Goal: Transaction & Acquisition: Purchase product/service

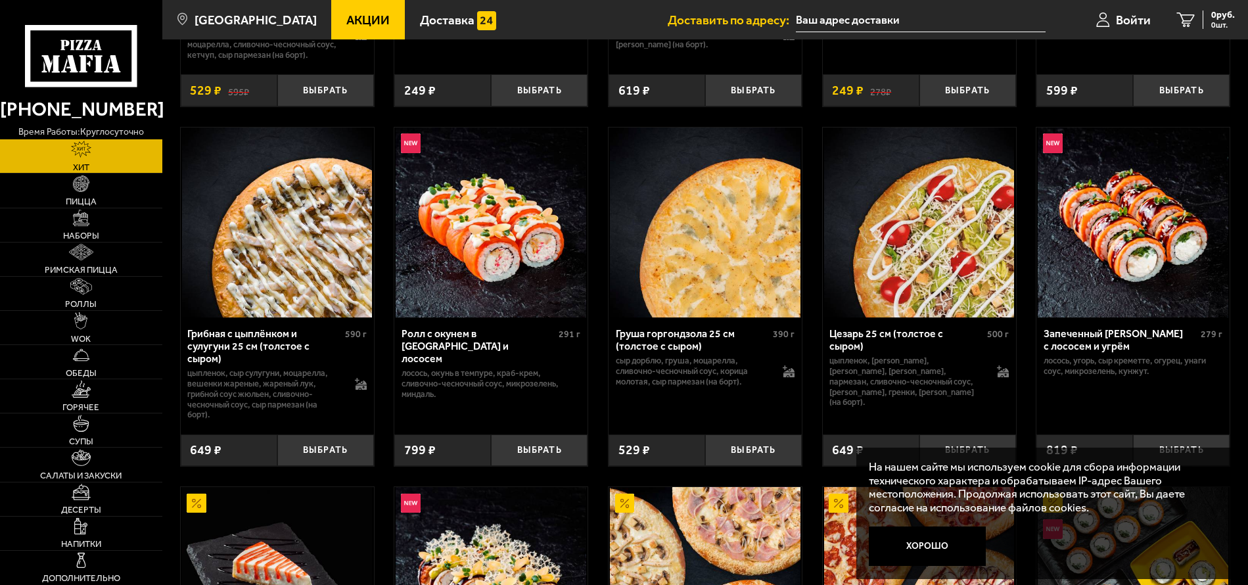
scroll to position [526, 0]
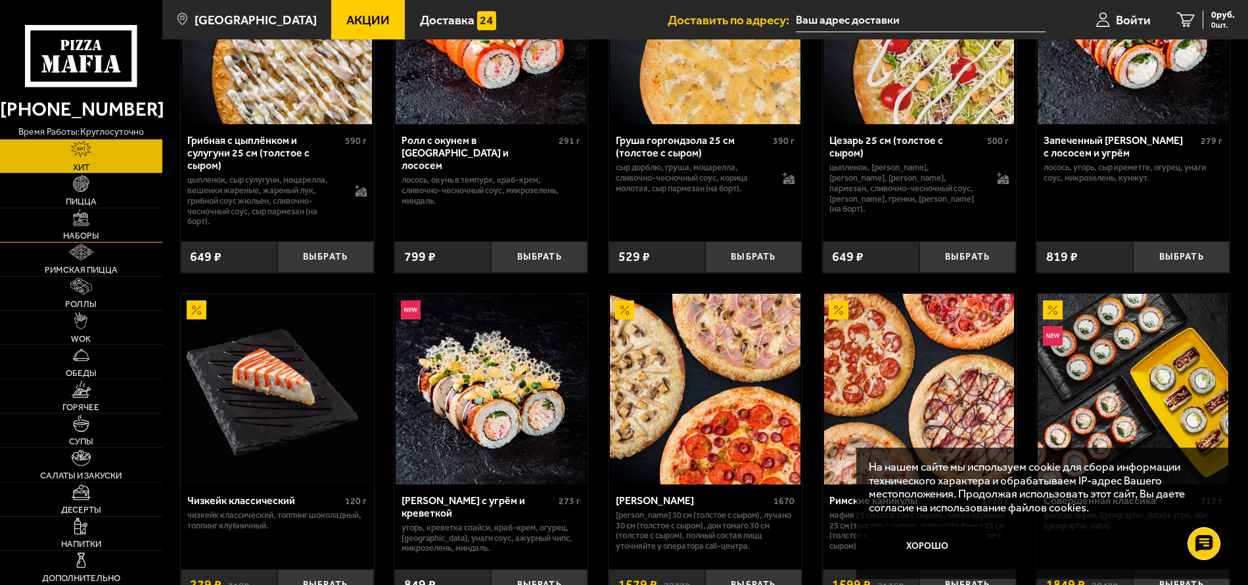
click at [73, 230] on link "Наборы" at bounding box center [81, 225] width 162 height 34
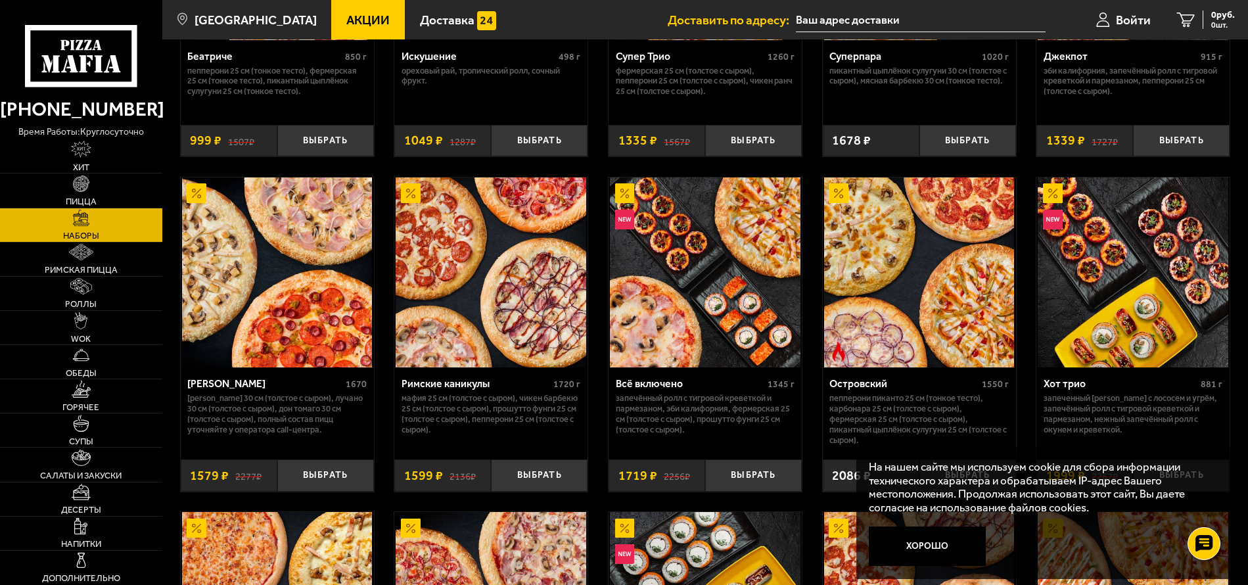
scroll to position [959, 0]
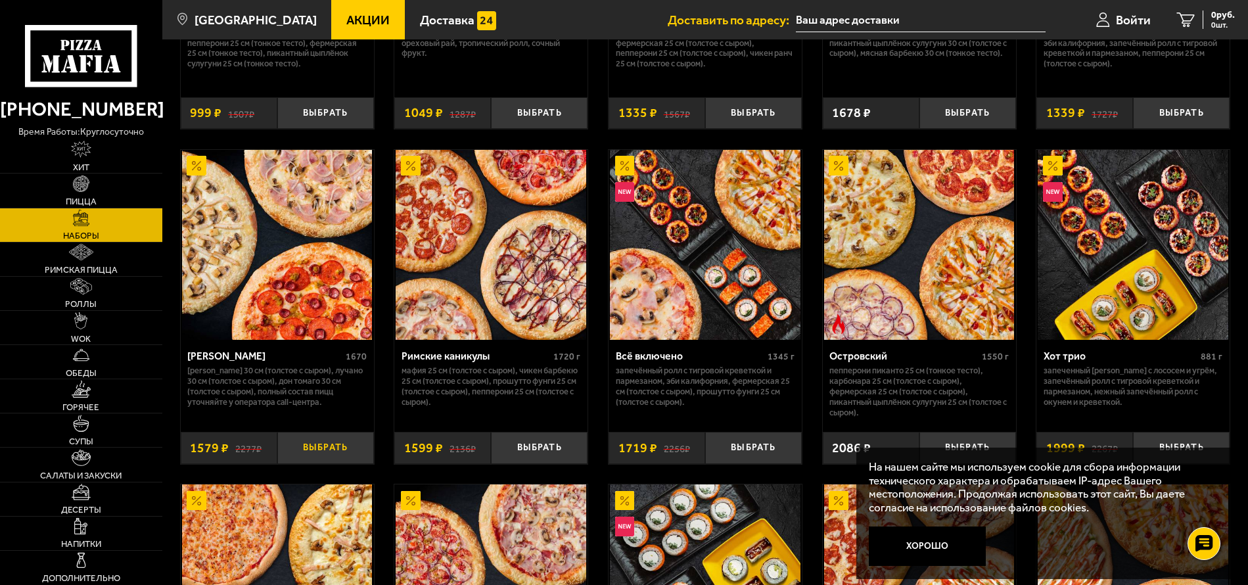
click at [315, 452] on button "Выбрать" at bounding box center [325, 448] width 97 height 32
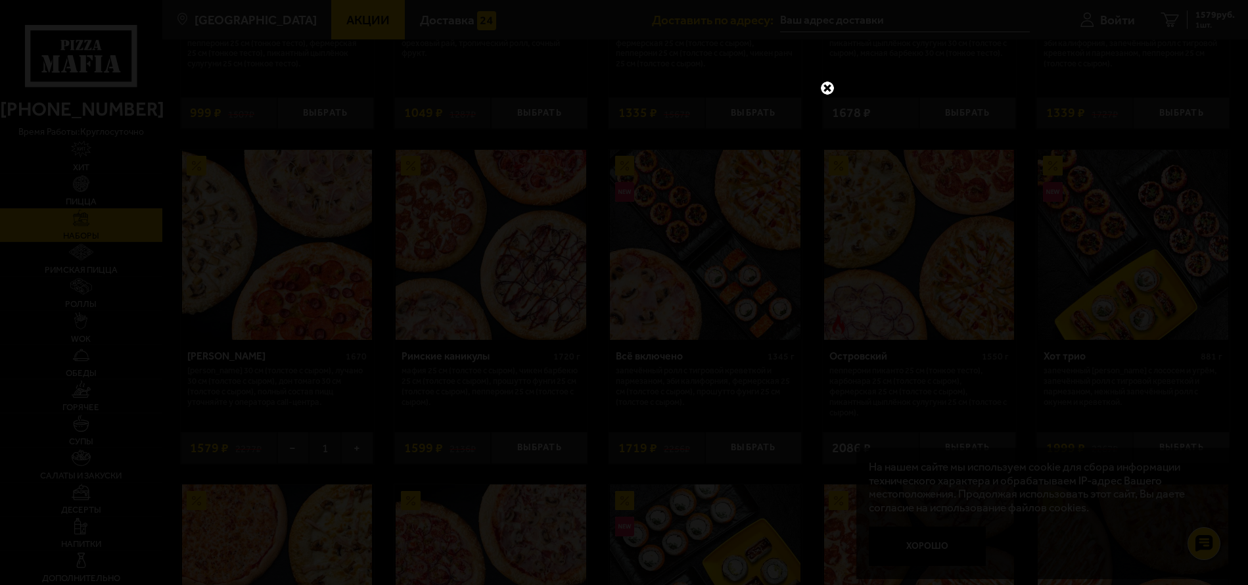
click at [830, 87] on link at bounding box center [827, 88] width 17 height 17
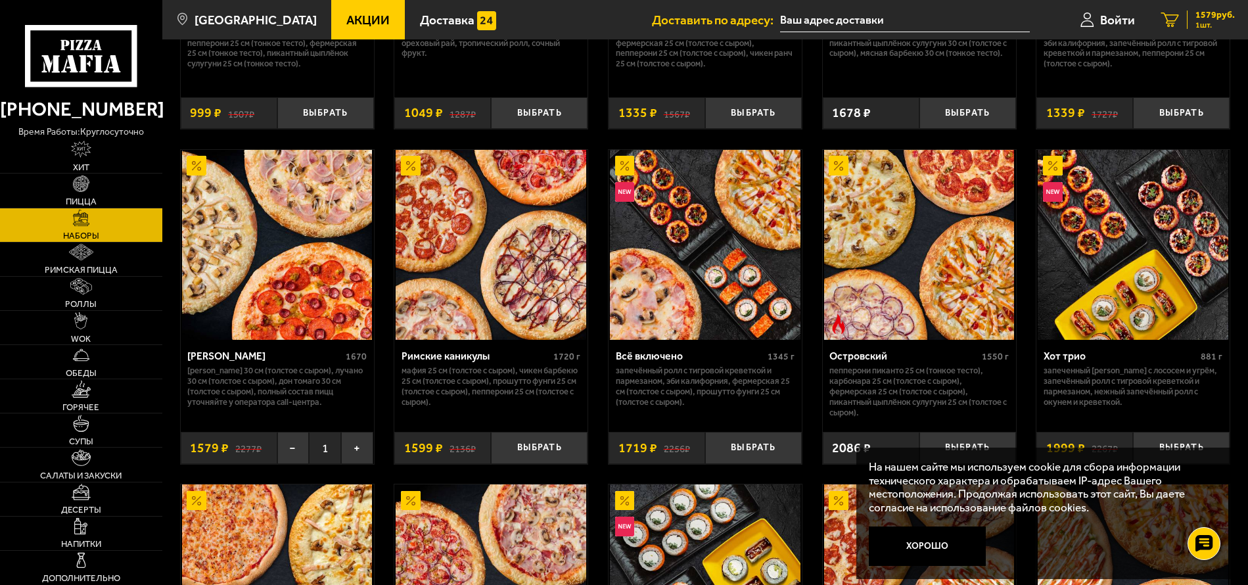
click at [1214, 24] on span "1 шт." at bounding box center [1214, 25] width 39 height 8
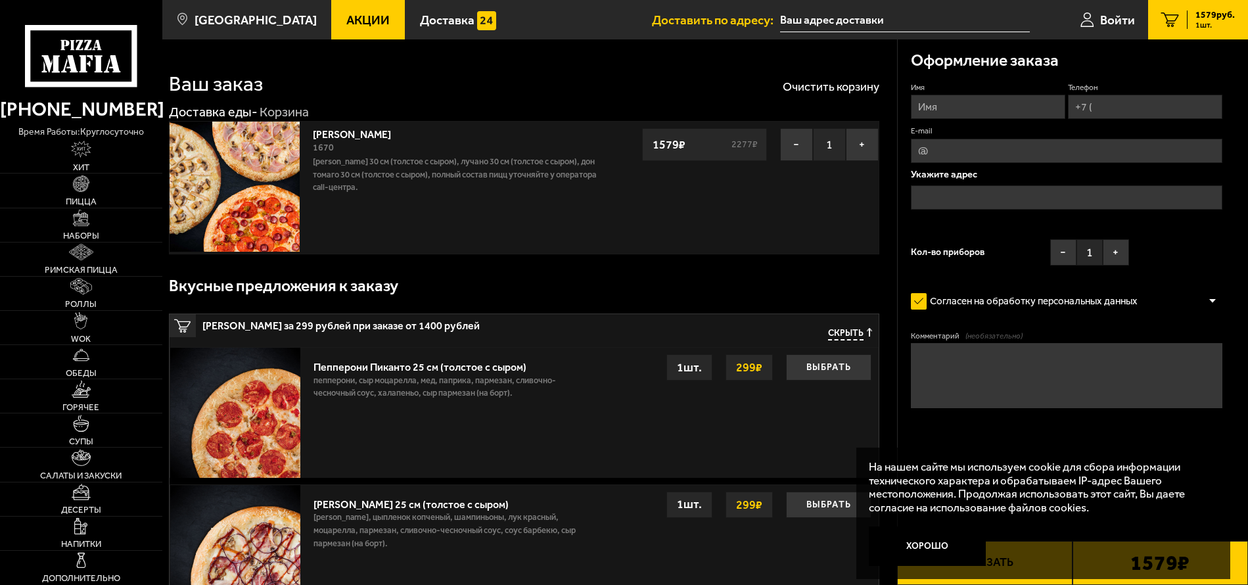
click at [936, 106] on input "Имя" at bounding box center [988, 107] width 154 height 24
type input "[PERSON_NAME]"
click at [1103, 104] on input "Телефон" at bounding box center [1145, 107] width 154 height 24
click at [1097, 108] on input "Телефон" at bounding box center [1145, 107] width 154 height 24
click at [1109, 106] on input "Телефон" at bounding box center [1145, 107] width 154 height 24
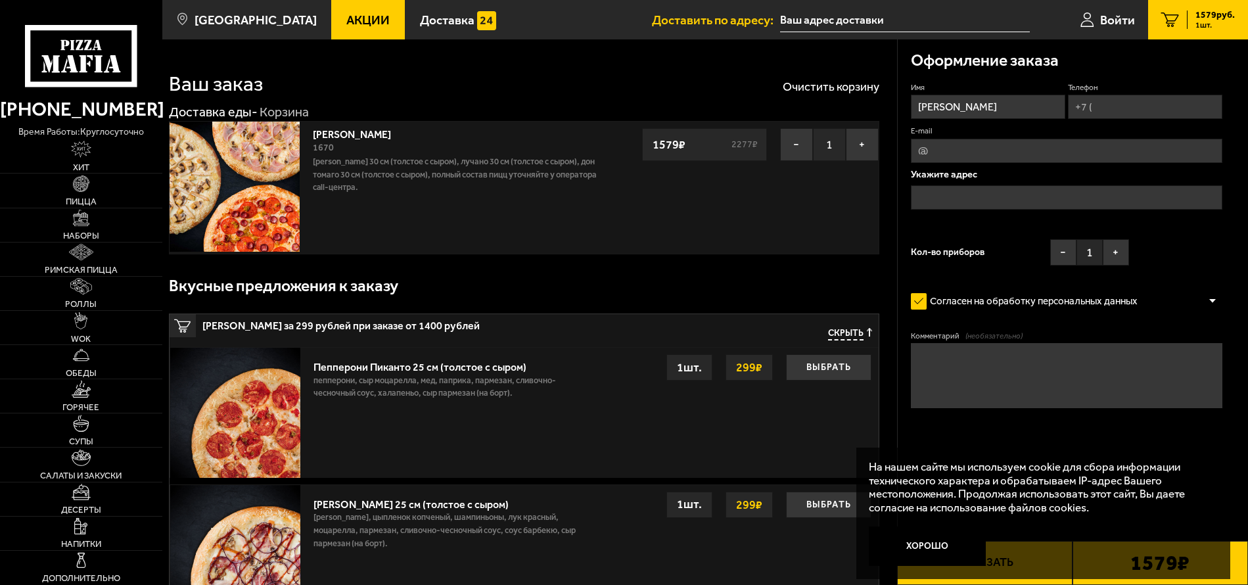
click at [1097, 108] on input "Телефон" at bounding box center [1145, 107] width 154 height 24
click at [1095, 108] on input "Телефон" at bounding box center [1145, 107] width 154 height 24
click at [1095, 107] on input "Телефон" at bounding box center [1145, 107] width 154 height 24
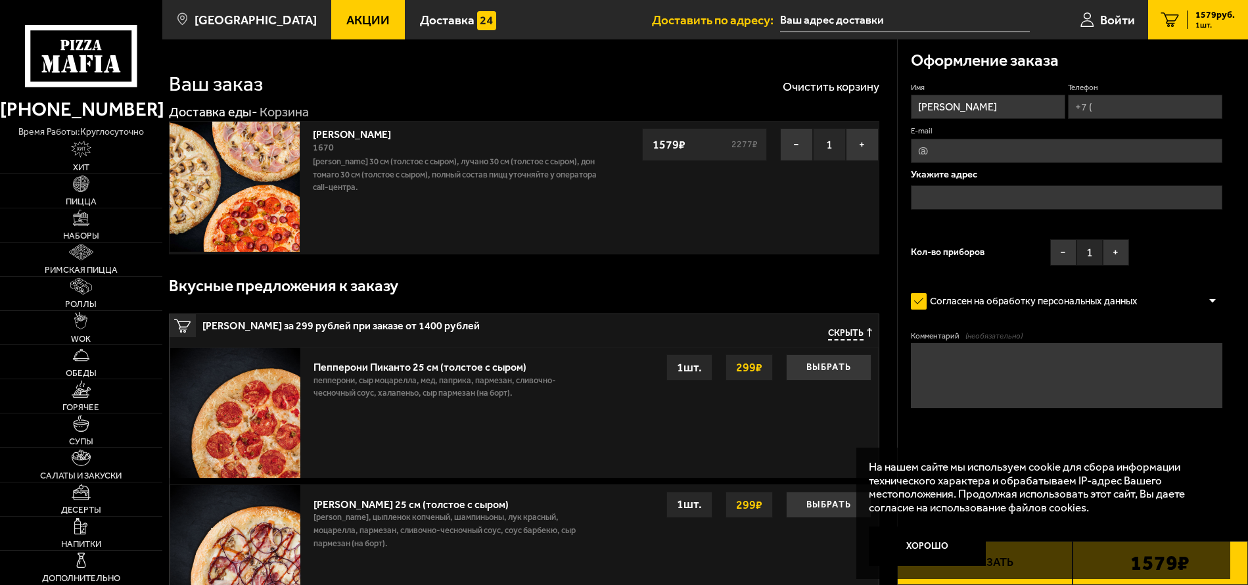
click at [1095, 107] on input "Телефон" at bounding box center [1145, 107] width 154 height 24
click at [1119, 108] on input "Телефон" at bounding box center [1145, 107] width 154 height 24
click at [1048, 150] on input "E-mail" at bounding box center [1067, 151] width 312 height 24
click at [1107, 110] on input "Телефон" at bounding box center [1145, 107] width 154 height 24
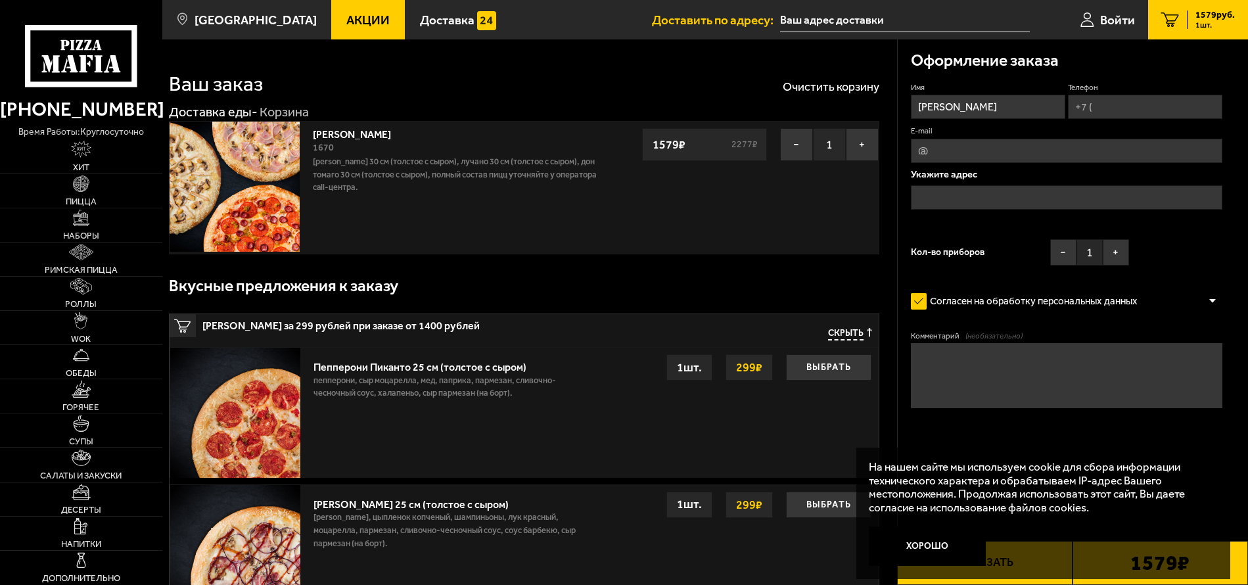
click at [1107, 110] on input "Телефон" at bounding box center [1145, 107] width 154 height 24
type input "[PHONE_NUMBER]"
click at [934, 192] on input "text" at bounding box center [1067, 197] width 312 height 24
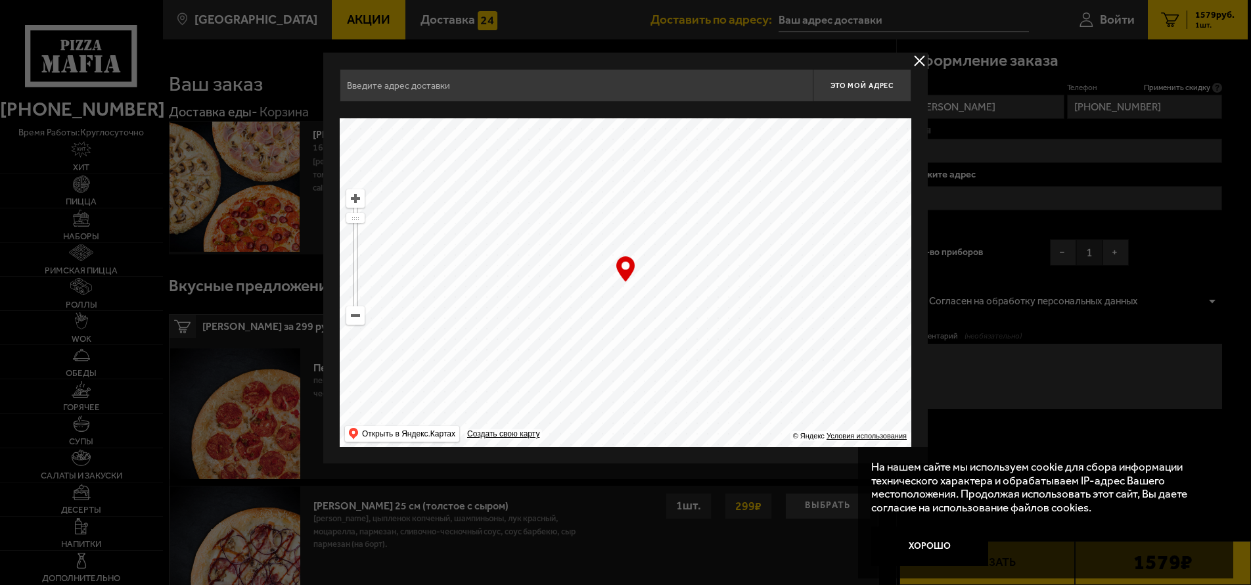
click at [917, 61] on button "delivery type" at bounding box center [920, 61] width 16 height 16
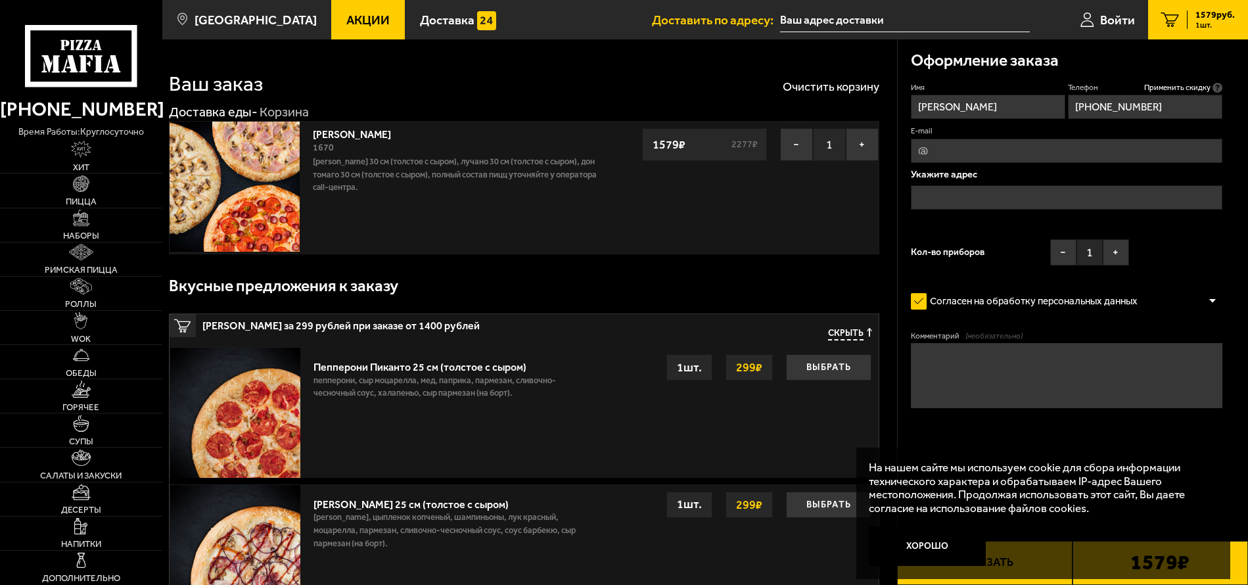
click at [925, 200] on input "text" at bounding box center [1067, 197] width 312 height 24
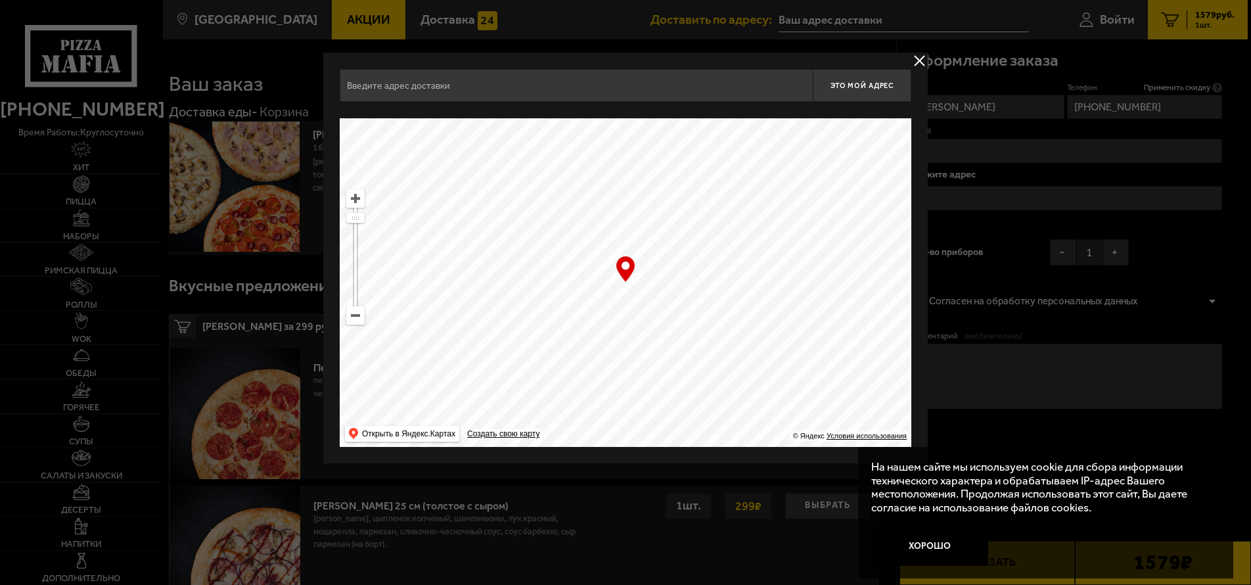
click at [984, 206] on div at bounding box center [625, 292] width 1251 height 585
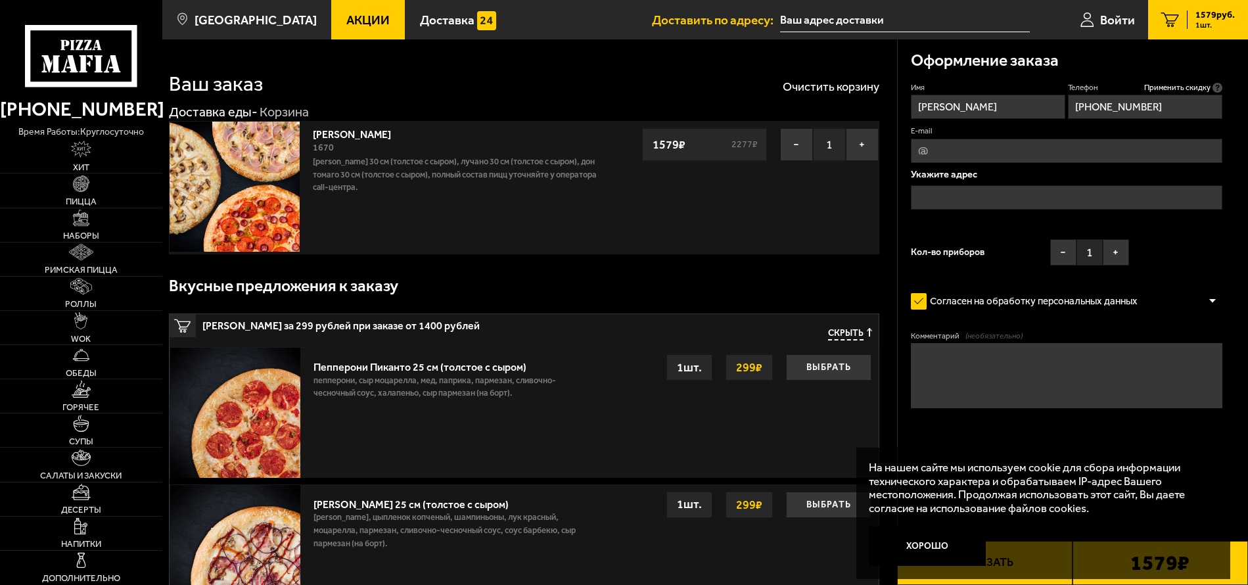
click at [938, 198] on input "text" at bounding box center [1067, 197] width 312 height 24
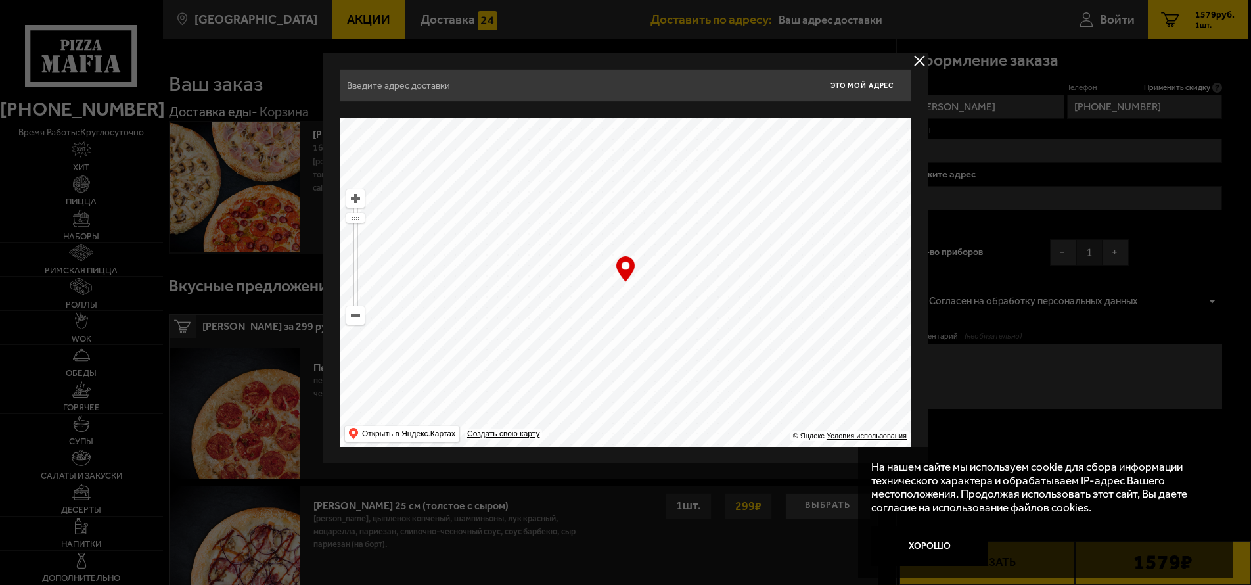
click at [620, 299] on ymaps at bounding box center [626, 282] width 572 height 329
click at [631, 273] on div "… © Яндекс Условия использования Открыть в Яндекс.Картах Создать свою карту" at bounding box center [626, 282] width 572 height 329
click at [626, 264] on div "… © Яндекс Условия использования Открыть в Яндекс.Картах Создать свою карту" at bounding box center [626, 282] width 572 height 329
click at [394, 90] on input "text" at bounding box center [576, 85] width 473 height 33
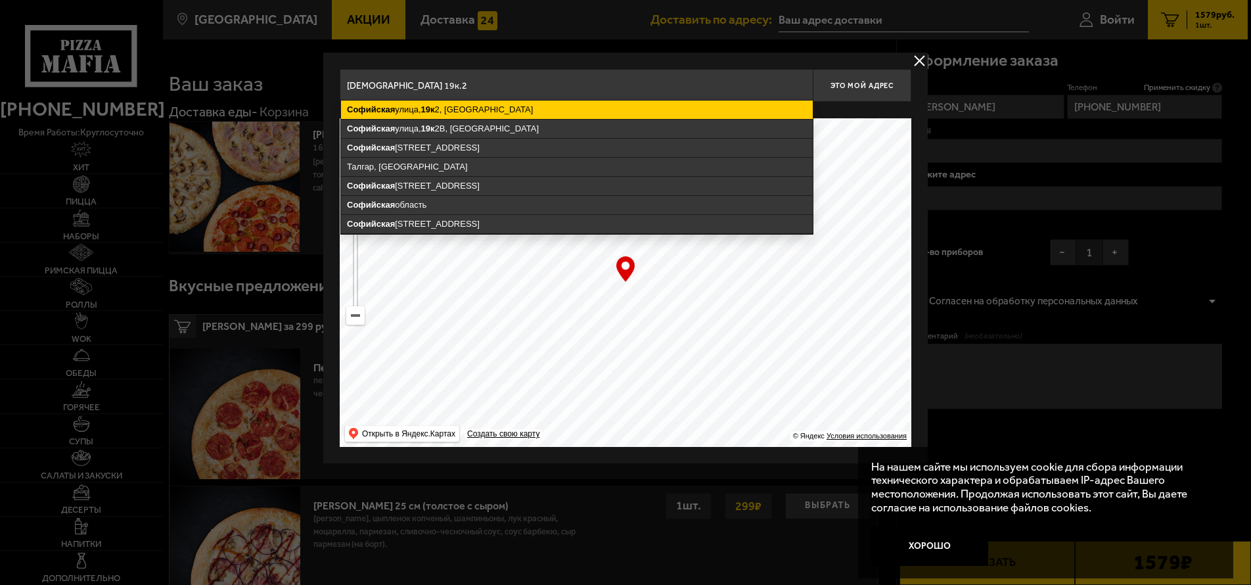
click at [469, 113] on ymaps "[STREET_ADDRESS]" at bounding box center [577, 110] width 472 height 18
type input "[STREET_ADDRESS]"
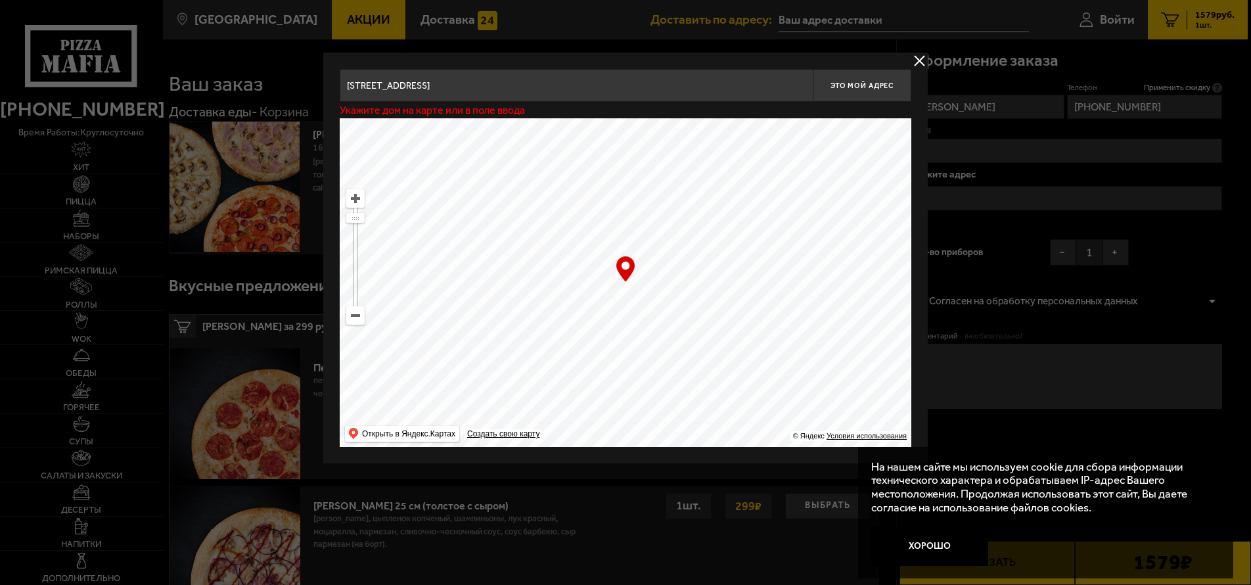
type input "[STREET_ADDRESS]"
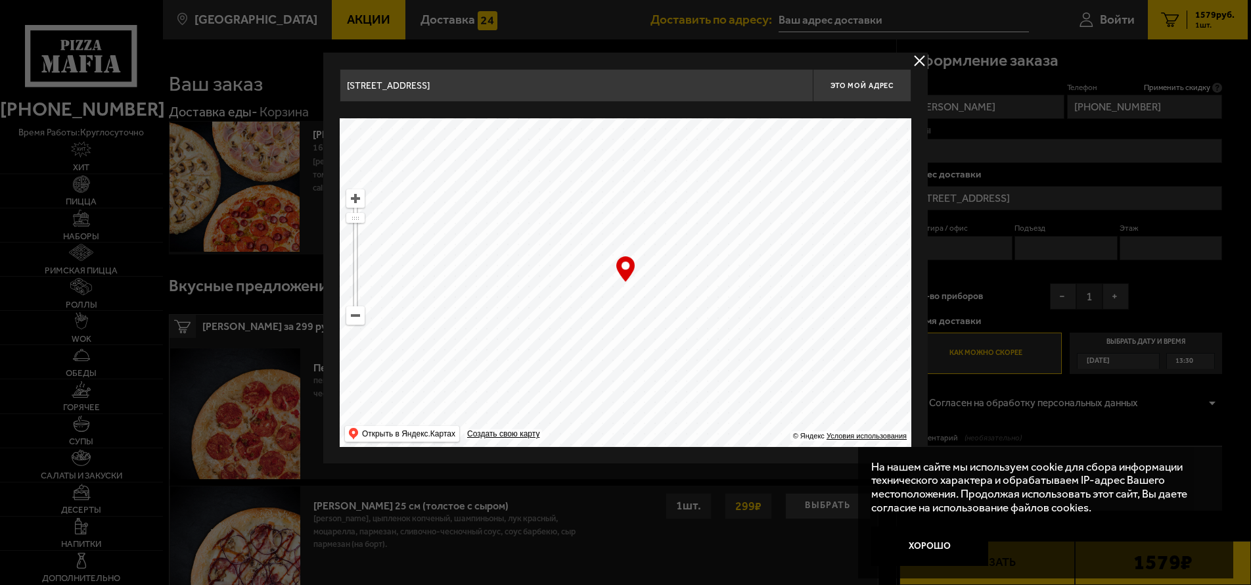
click at [534, 77] on input "[STREET_ADDRESS]" at bounding box center [576, 85] width 473 height 33
type input "[STREET_ADDRESS] колледж метрополитена"
click at [626, 276] on div "… © Яндекс Условия использования Открыть в Яндекс.Картах Создать свою карту" at bounding box center [626, 282] width 572 height 329
click at [923, 58] on button "delivery type" at bounding box center [920, 61] width 16 height 16
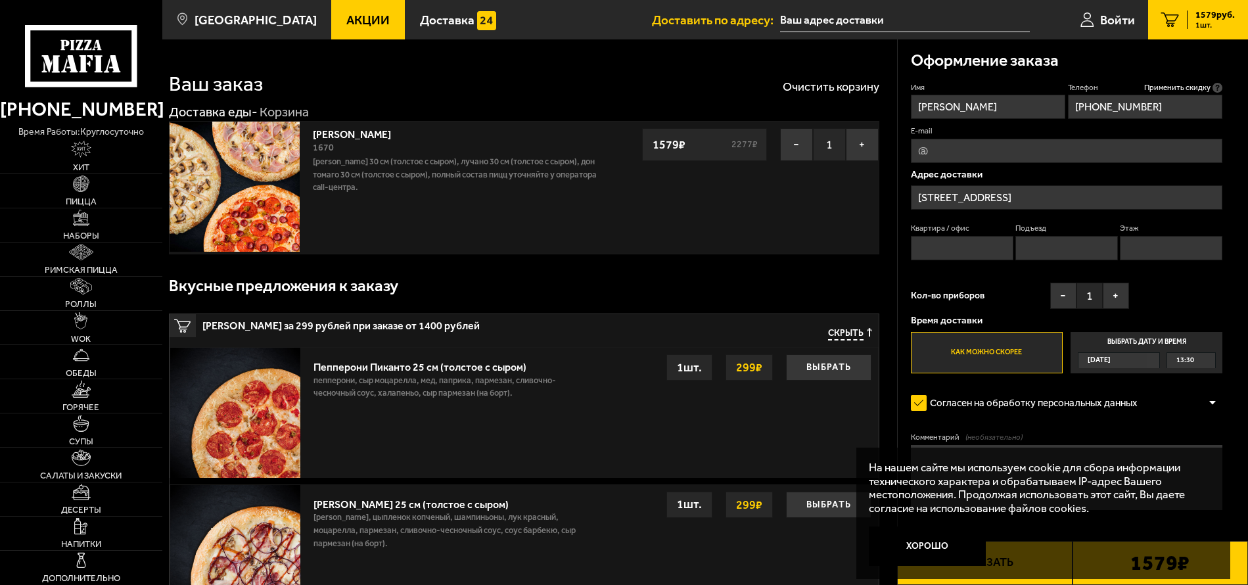
click at [1032, 198] on input "[STREET_ADDRESS]" at bounding box center [1067, 197] width 312 height 24
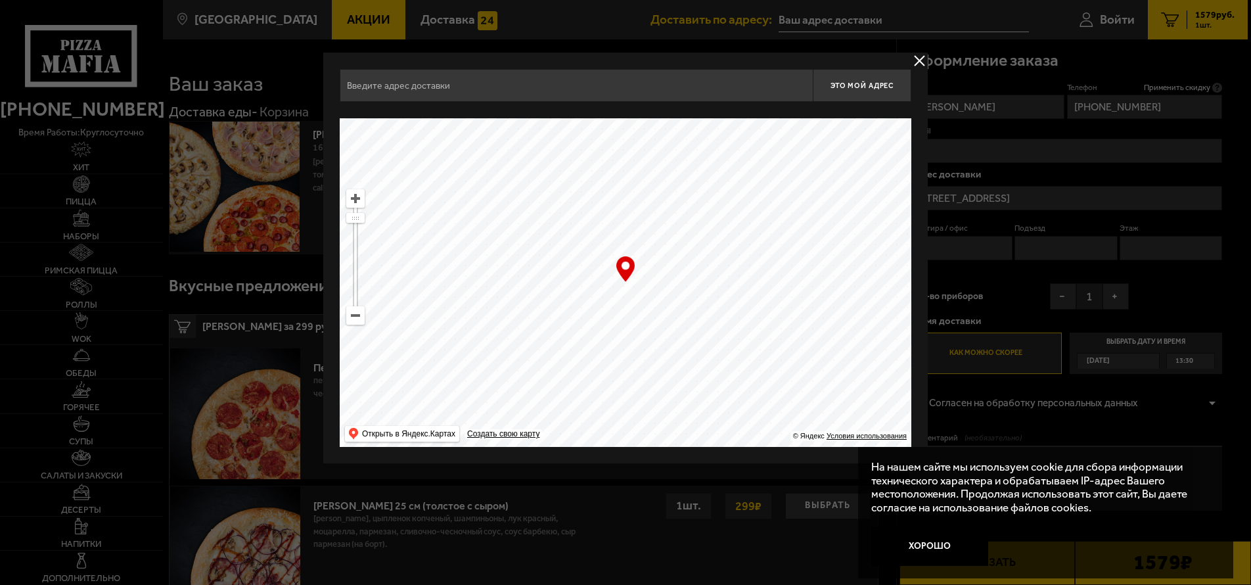
click at [924, 58] on button "delivery type" at bounding box center [920, 61] width 16 height 16
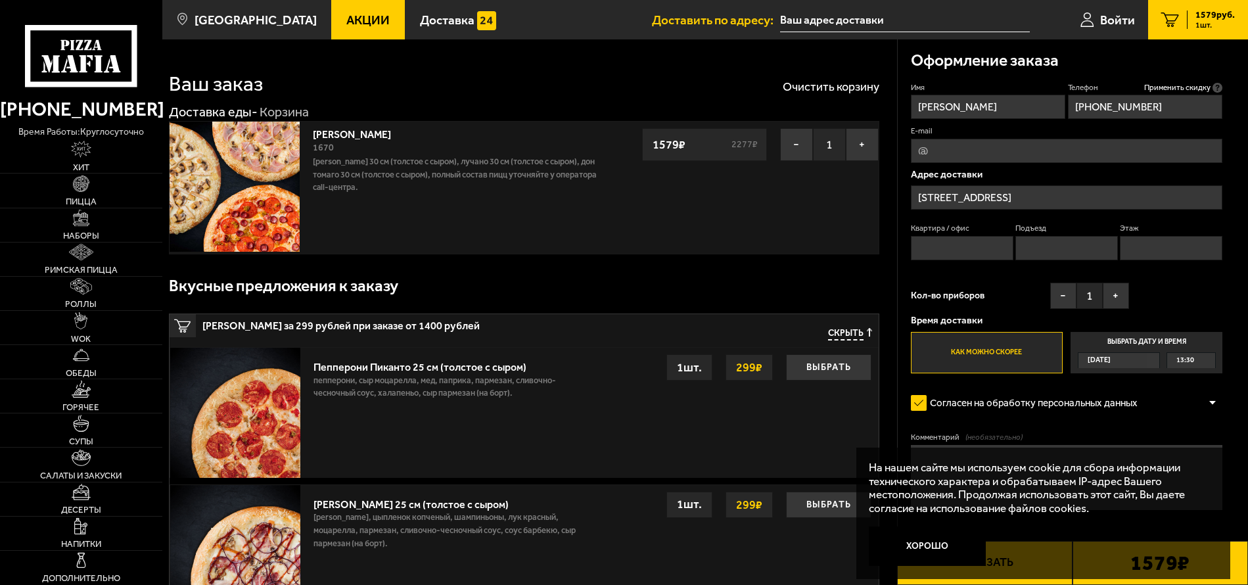
click at [978, 352] on label "Как можно скорее" at bounding box center [987, 352] width 152 height 41
click at [0, 0] on input "Как можно скорее" at bounding box center [0, 0] width 0 height 0
click at [1101, 359] on span "[DATE]" at bounding box center [1099, 360] width 23 height 15
click at [0, 0] on input "Выбрать дату и время [DATE] 13:30" at bounding box center [0, 0] width 0 height 0
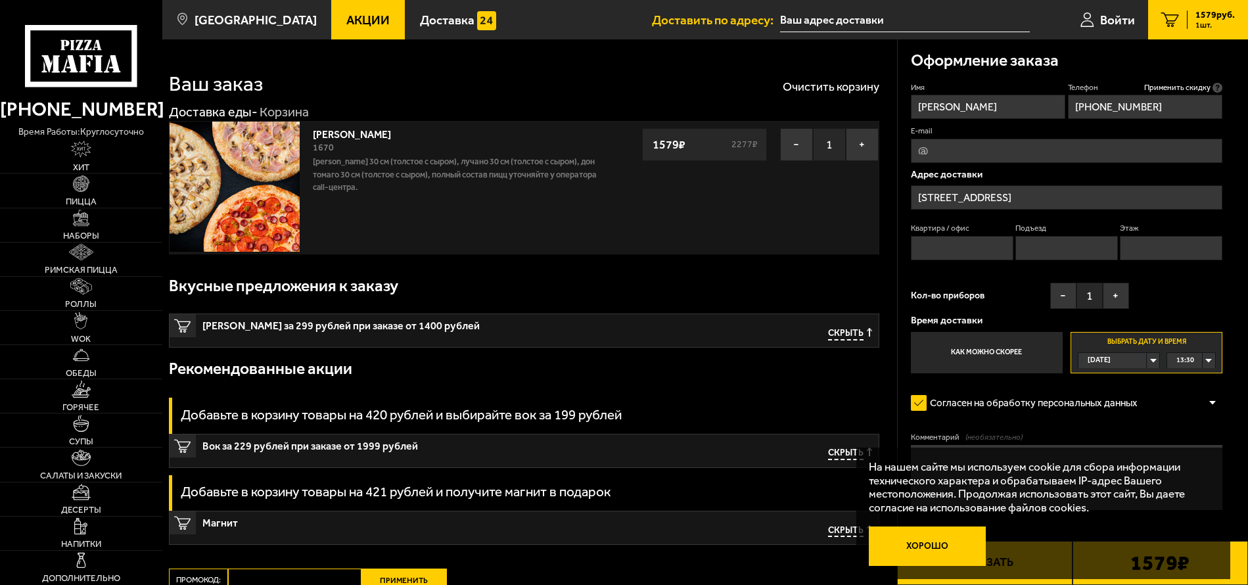
click at [920, 546] on button "Хорошо" at bounding box center [927, 545] width 117 height 39
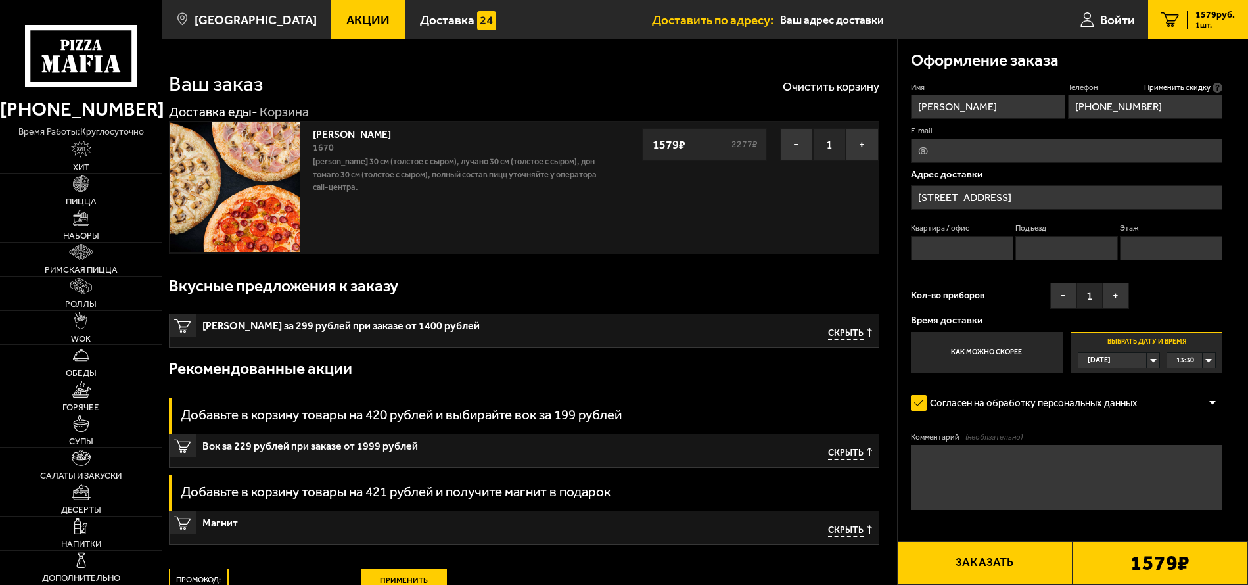
click at [1036, 570] on button "Заказать" at bounding box center [984, 563] width 175 height 44
click at [967, 245] on input "Квартира / офис" at bounding box center [962, 248] width 103 height 24
type input "1"
click at [1030, 255] on input "Подъезд" at bounding box center [1066, 248] width 103 height 24
type input "1"
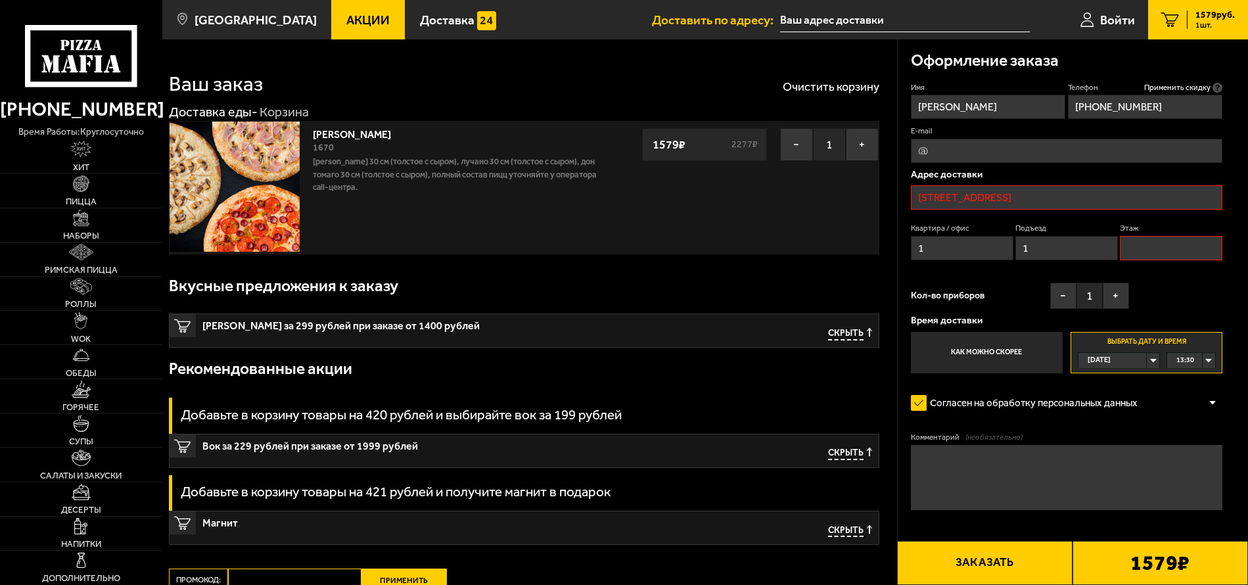
click at [1142, 249] on input "Этаж" at bounding box center [1171, 248] width 103 height 24
type input "1"
click at [1042, 199] on input "[STREET_ADDRESS]" at bounding box center [1067, 197] width 312 height 24
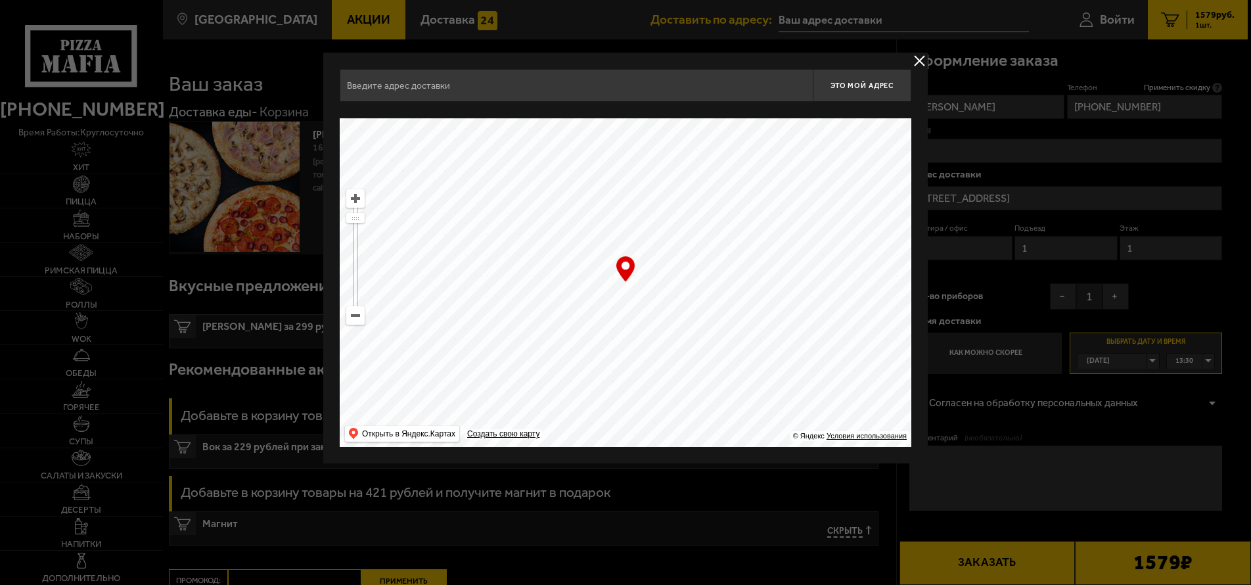
click at [384, 83] on input "text" at bounding box center [576, 85] width 473 height 33
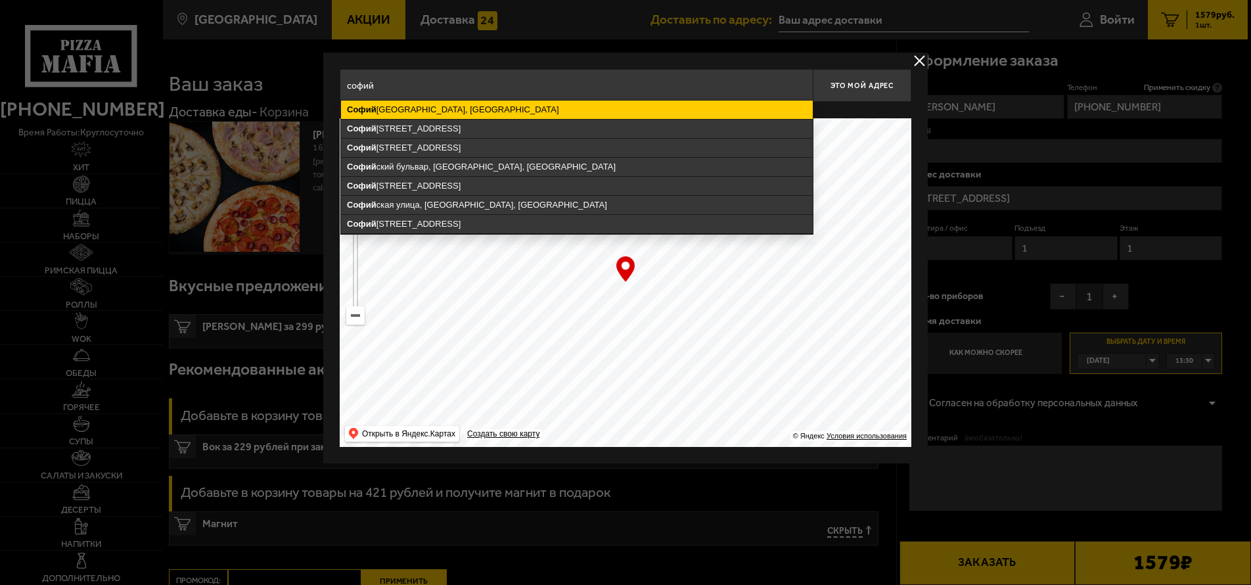
click at [401, 109] on ymaps "[GEOGRAPHIC_DATA], [GEOGRAPHIC_DATA]" at bounding box center [577, 110] width 472 height 18
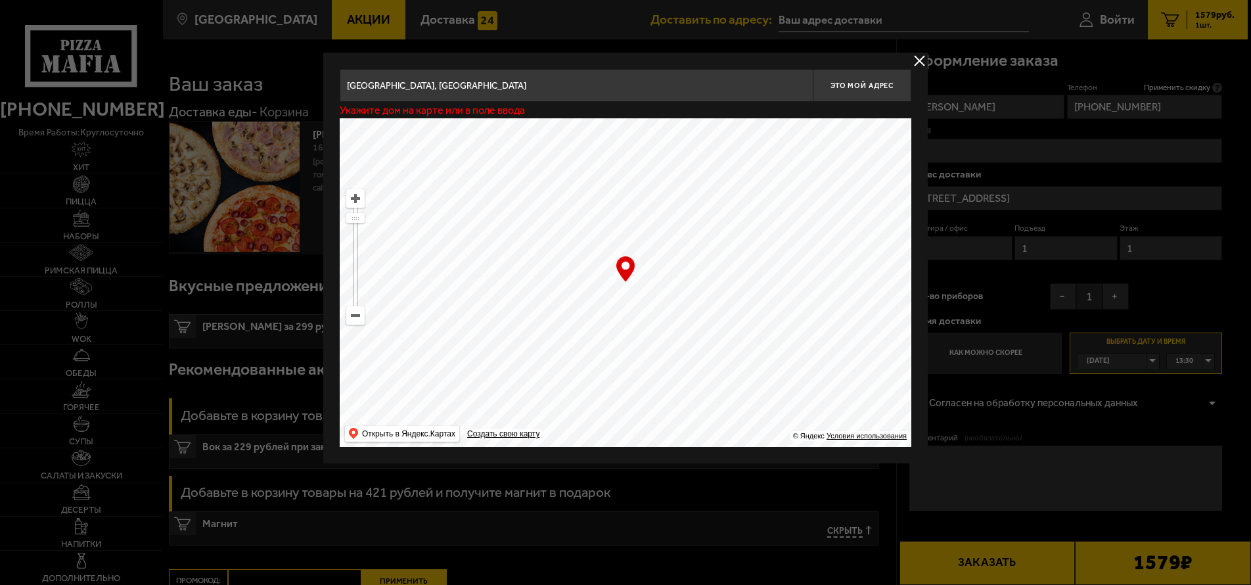
click at [500, 86] on input "[GEOGRAPHIC_DATA], [GEOGRAPHIC_DATA]" at bounding box center [576, 85] width 473 height 33
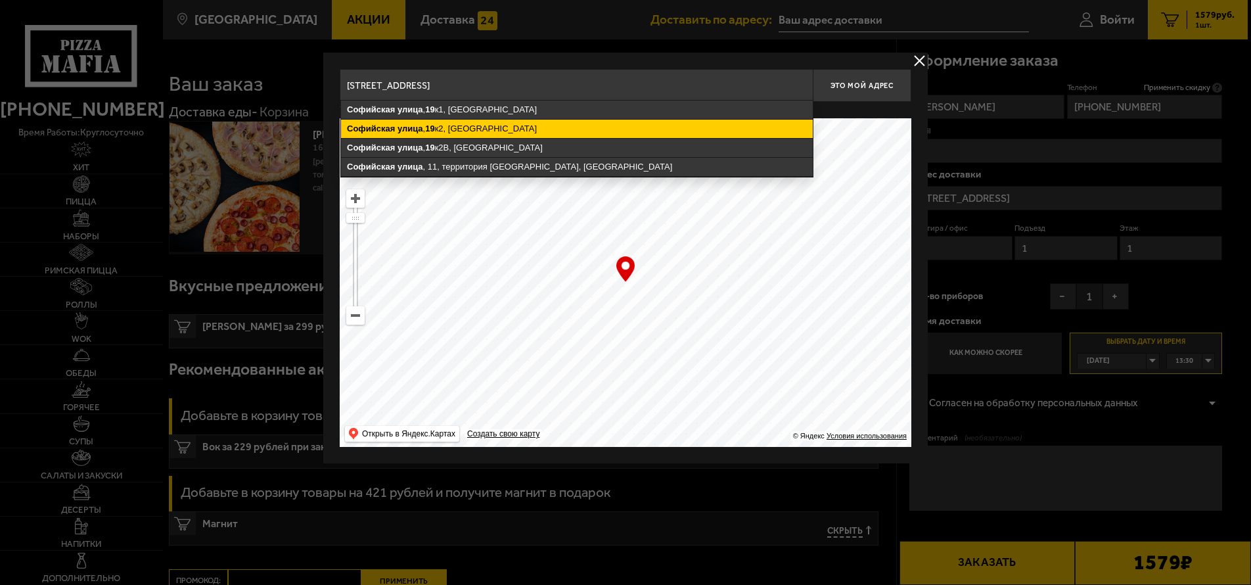
click at [491, 123] on ymaps "[STREET_ADDRESS]" at bounding box center [577, 129] width 472 height 18
type input "[STREET_ADDRESS]"
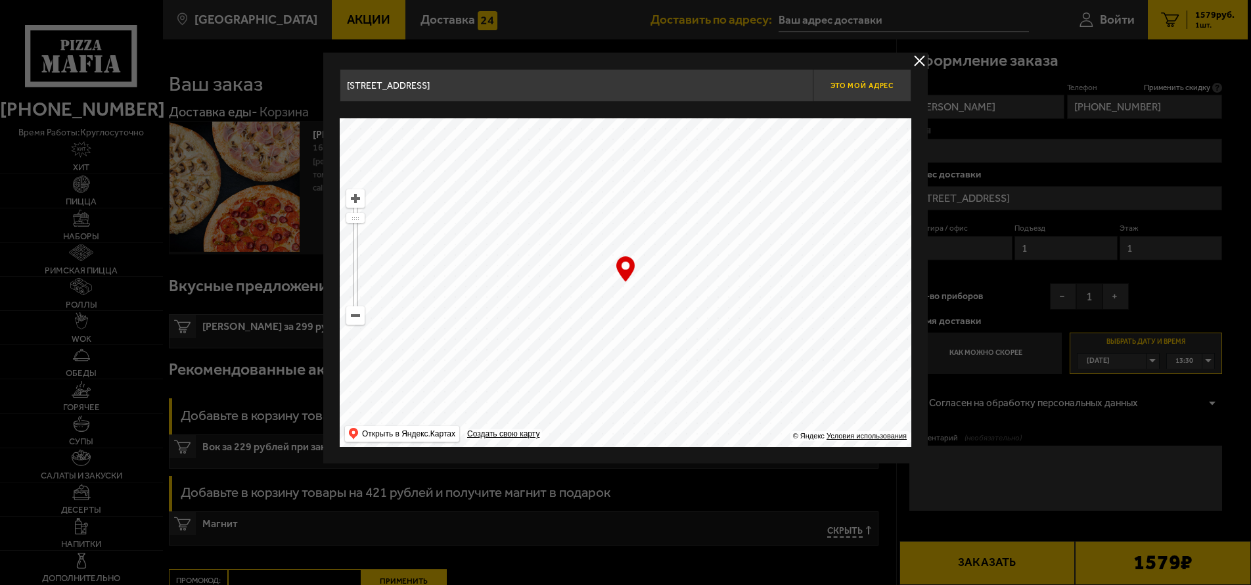
click at [847, 82] on span "Это мой адрес" at bounding box center [862, 85] width 63 height 9
type input "[STREET_ADDRESS]"
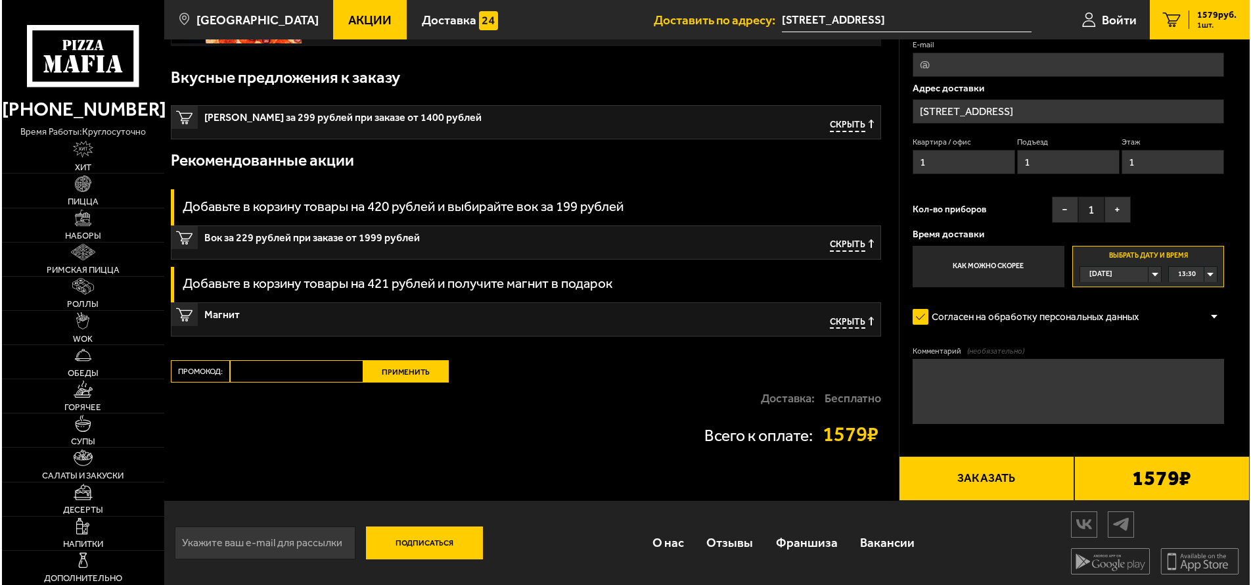
scroll to position [210, 0]
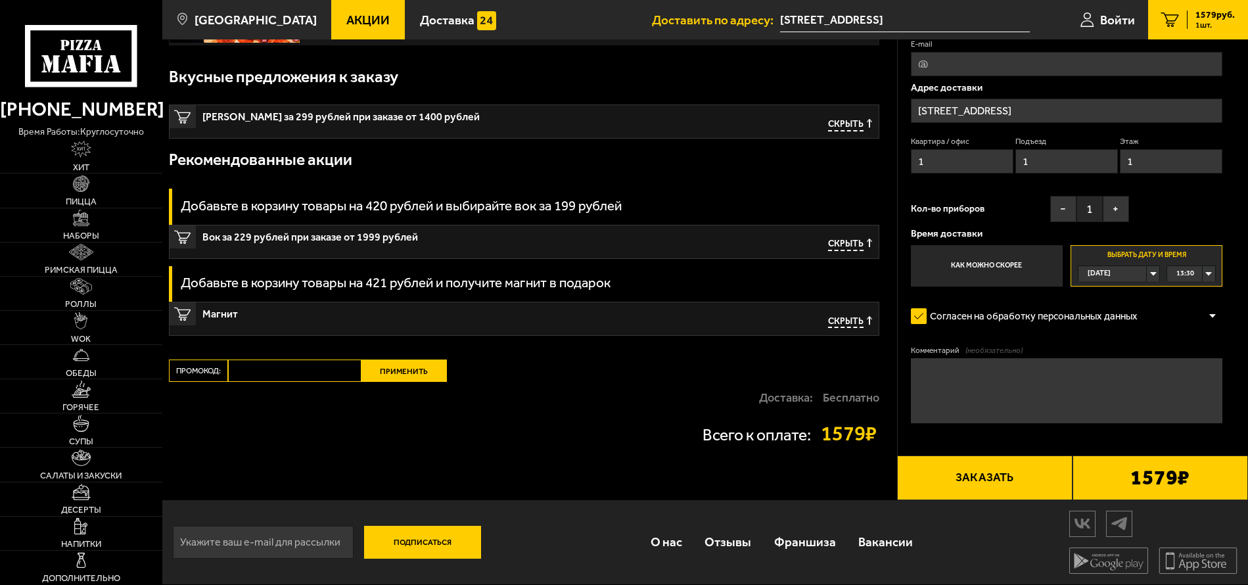
click at [974, 475] on button "Заказать" at bounding box center [984, 477] width 175 height 44
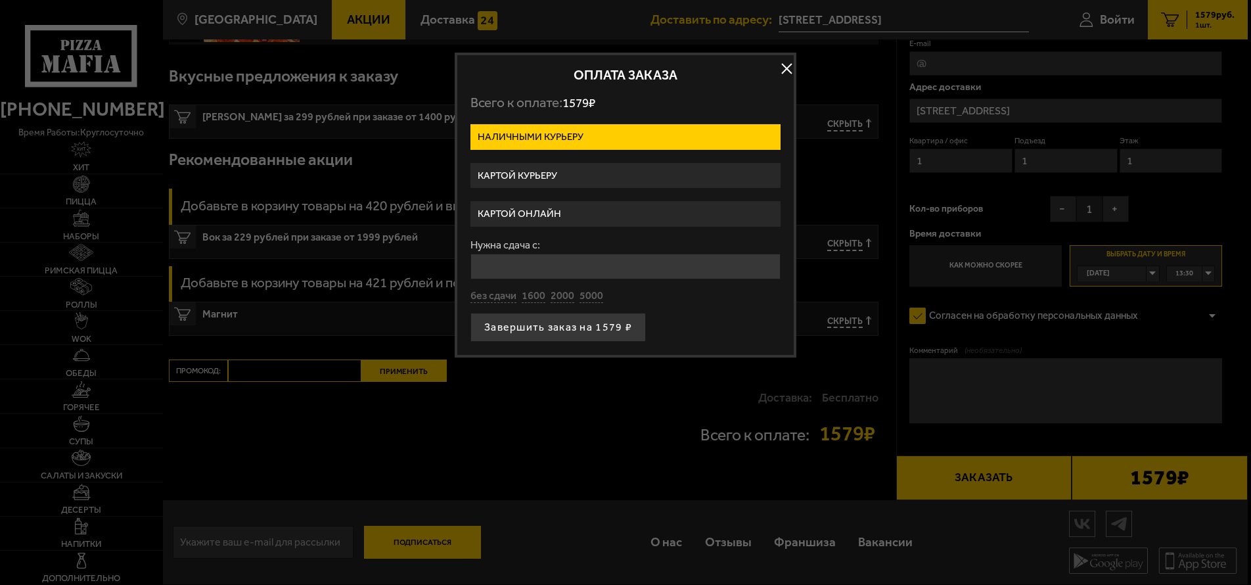
click at [481, 271] on input "Нужна сдача с:" at bounding box center [626, 267] width 310 height 26
type input "1600"
click at [517, 327] on button "Завершить заказ на 1579 ₽" at bounding box center [558, 327] width 175 height 29
